Goal: Task Accomplishment & Management: Use online tool/utility

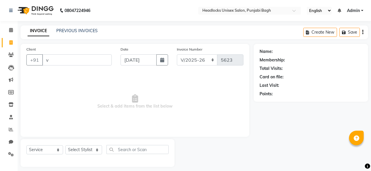
select select "7719"
select select "service"
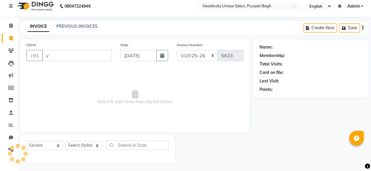
click at [87, 57] on input "v" at bounding box center [76, 55] width 69 height 11
type input "v"
click at [54, 58] on input "Client" at bounding box center [76, 55] width 69 height 11
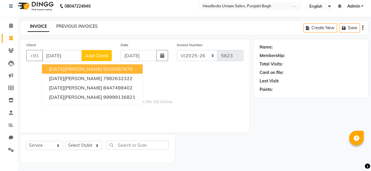
type input "kartik"
click at [80, 24] on link "PREVIOUS INVOICES" at bounding box center [76, 26] width 41 height 5
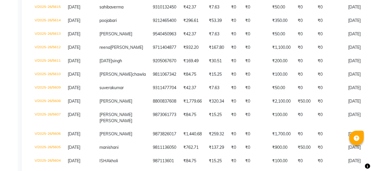
scroll to position [210, 0]
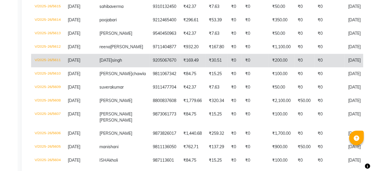
click at [104, 63] on span "kartik" at bounding box center [105, 60] width 13 height 5
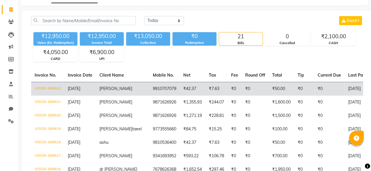
scroll to position [0, 0]
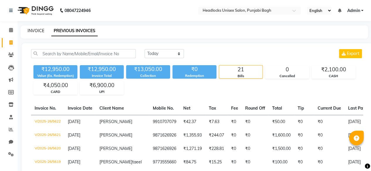
click at [39, 30] on link "INVOICE" at bounding box center [36, 30] width 17 height 5
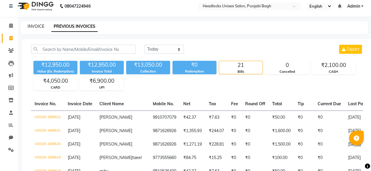
select select "service"
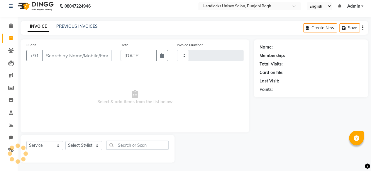
type input "5623"
select select "7719"
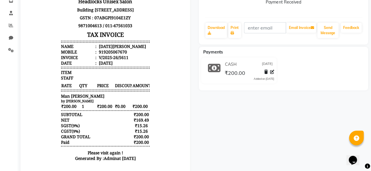
scroll to position [105, 0]
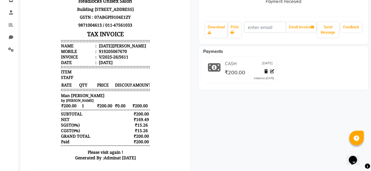
click at [124, 84] on span "DISCOUNT" at bounding box center [122, 85] width 17 height 6
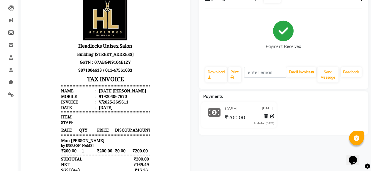
scroll to position [59, 0]
click at [153, 81] on body "Headlocks Unisex Salon [STREET_ADDRESS] GSTN : 07ABGPI9104E1ZY 9871004613 / 011…" at bounding box center [105, 103] width 153 height 218
